Goal: Transaction & Acquisition: Purchase product/service

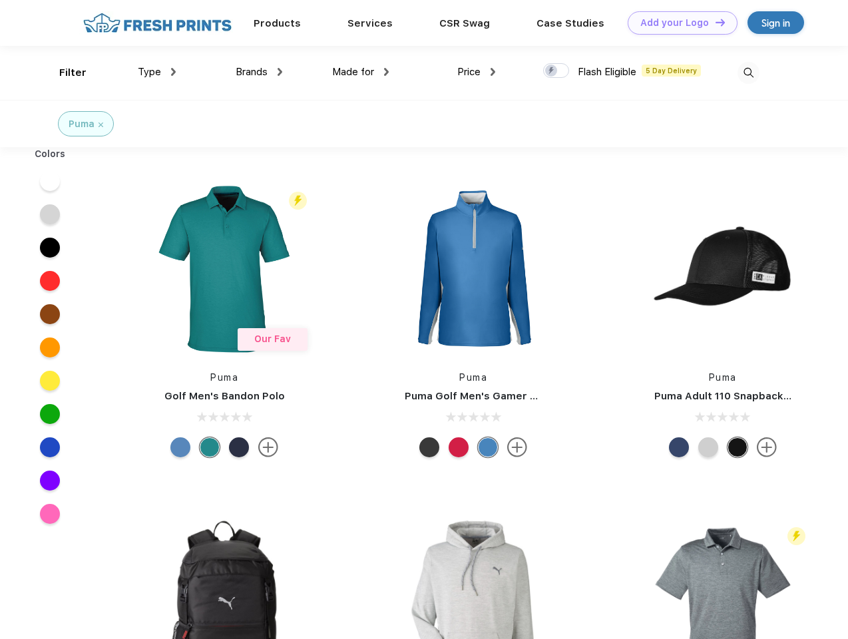
scroll to position [1, 0]
click at [678, 23] on link "Add your Logo Design Tool" at bounding box center [683, 22] width 110 height 23
click at [0, 0] on div "Design Tool" at bounding box center [0, 0] width 0 height 0
click at [714, 22] on link "Add your Logo Design Tool" at bounding box center [683, 22] width 110 height 23
click at [64, 73] on div "Filter" at bounding box center [72, 72] width 27 height 15
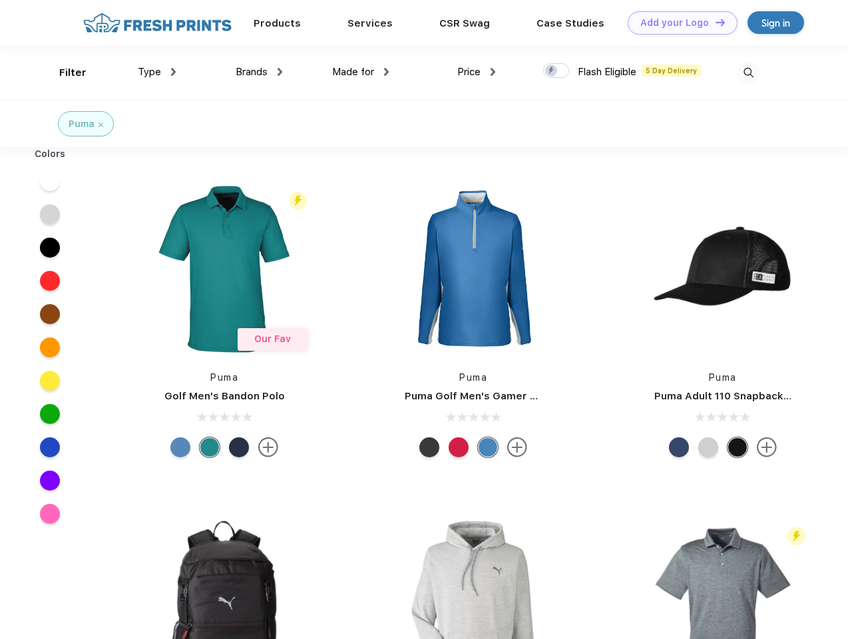
click at [157, 72] on span "Type" at bounding box center [149, 72] width 23 height 12
click at [259, 72] on span "Brands" at bounding box center [252, 72] width 32 height 12
click at [361, 72] on span "Made for" at bounding box center [353, 72] width 42 height 12
click at [477, 72] on span "Price" at bounding box center [468, 72] width 23 height 12
click at [557, 71] on div at bounding box center [556, 70] width 26 height 15
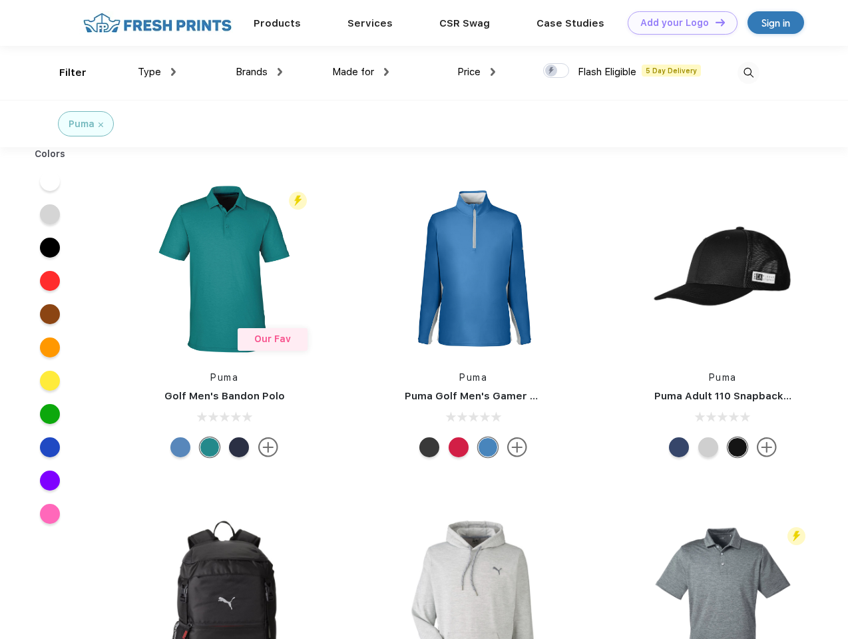
click at [552, 71] on input "checkbox" at bounding box center [547, 67] width 9 height 9
click at [748, 73] on img at bounding box center [749, 73] width 22 height 22
